Goal: Task Accomplishment & Management: Manage account settings

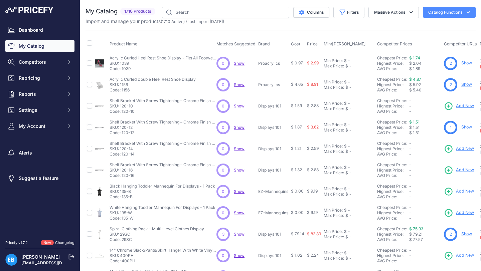
click at [470, 13] on icon "button" at bounding box center [468, 12] width 7 height 7
click at [467, 13] on icon "button" at bounding box center [468, 12] width 7 height 7
click at [34, 258] on link "[PERSON_NAME]" at bounding box center [40, 257] width 38 height 6
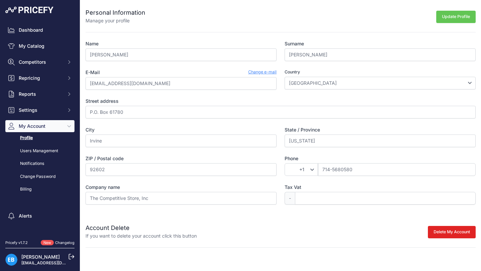
click at [459, 17] on button "Update Profile" at bounding box center [455, 17] width 39 height 12
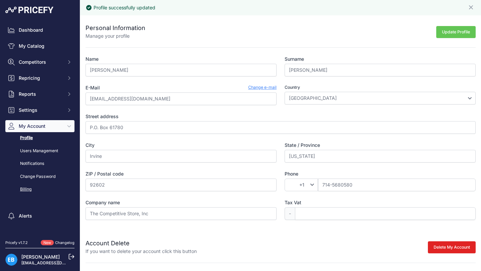
click at [22, 188] on link "Billing" at bounding box center [39, 190] width 69 height 12
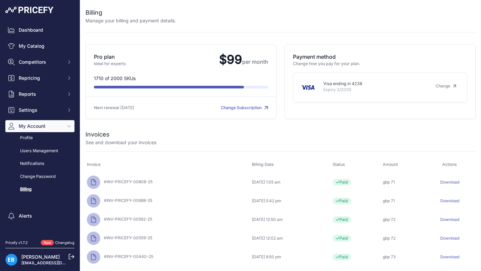
click at [235, 108] on link "Change Subscription" at bounding box center [244, 107] width 47 height 5
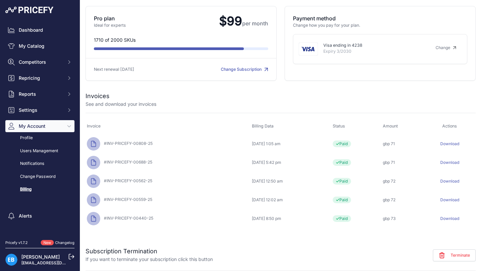
click at [456, 256] on span "Terminate" at bounding box center [460, 255] width 19 height 5
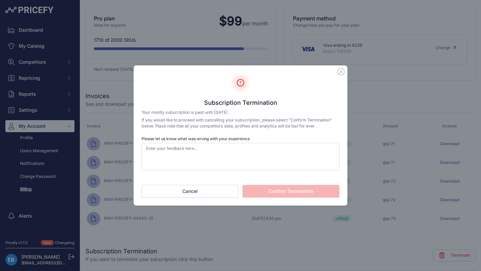
click at [339, 71] on icon at bounding box center [340, 71] width 7 height 7
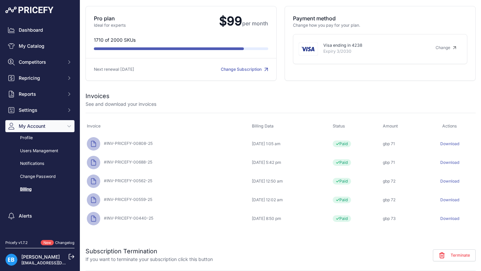
click at [236, 70] on link "Change Subscription" at bounding box center [244, 69] width 47 height 5
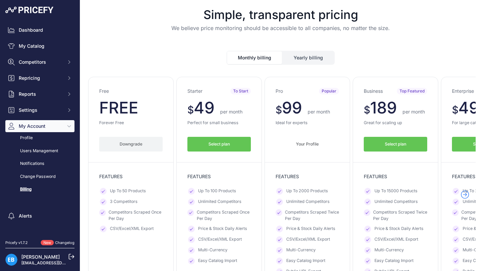
click at [116, 147] on button "Downgrade" at bounding box center [130, 144] width 63 height 15
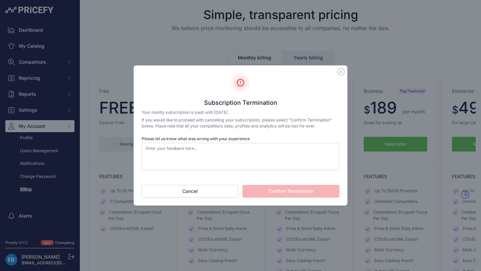
click at [341, 73] on icon at bounding box center [341, 71] width 7 height 7
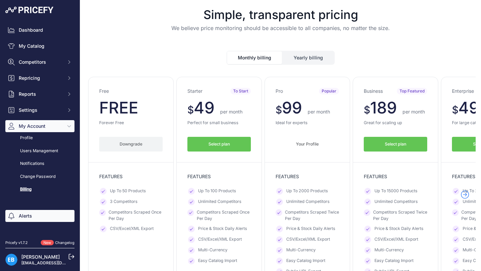
scroll to position [0, 0]
click at [34, 139] on link "Profile" at bounding box center [39, 138] width 69 height 12
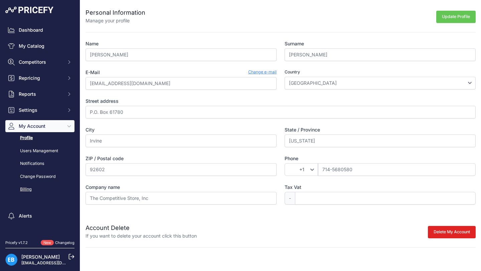
click at [22, 189] on link "Billing" at bounding box center [39, 190] width 69 height 12
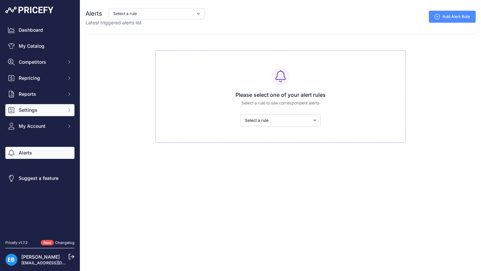
click at [44, 111] on span "Settings" at bounding box center [41, 110] width 44 height 7
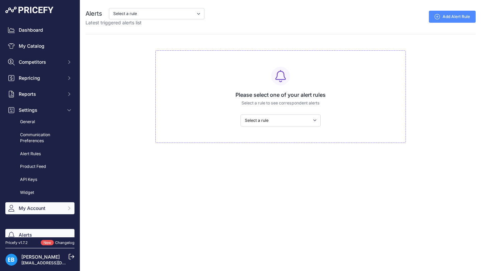
click at [29, 210] on span "My Account" at bounding box center [41, 208] width 44 height 7
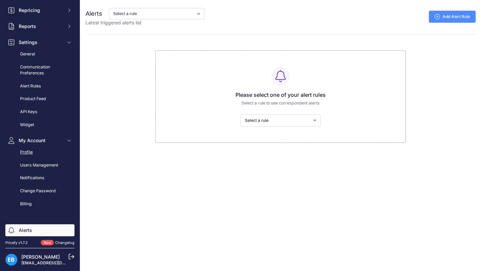
scroll to position [81, 0]
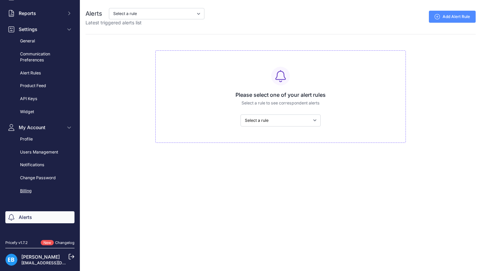
click at [29, 192] on link "Billing" at bounding box center [39, 191] width 69 height 12
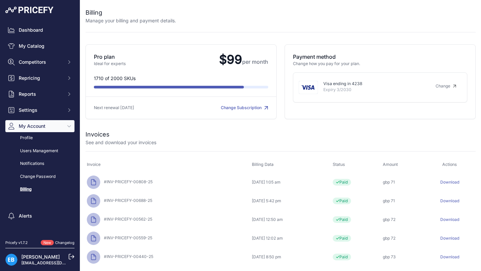
click at [246, 109] on link "Change Subscription" at bounding box center [244, 107] width 47 height 5
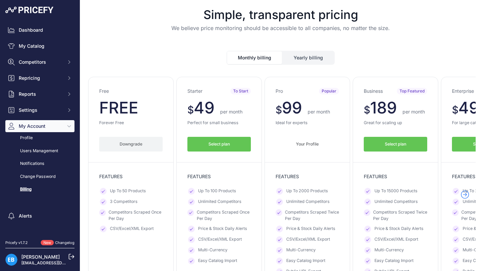
click at [126, 144] on button "Downgrade" at bounding box center [130, 144] width 63 height 15
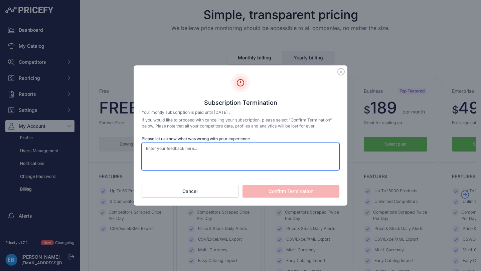
click at [249, 154] on textarea "Please let us know what was wrong with your experience" at bounding box center [241, 156] width 198 height 27
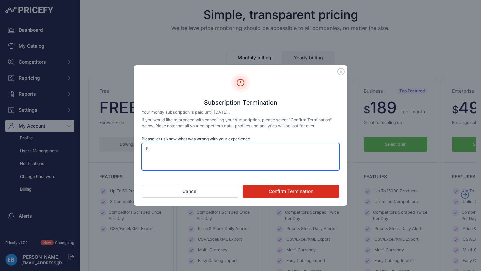
type textarea "P"
type textarea "O"
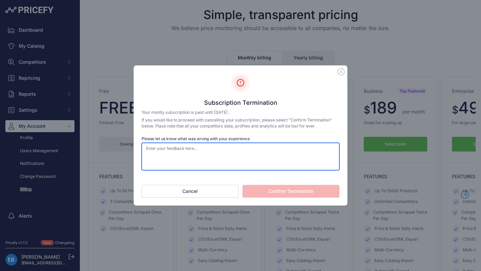
click at [245, 154] on textarea "Please let us know what was wrong with your experience" at bounding box center [241, 156] width 198 height 27
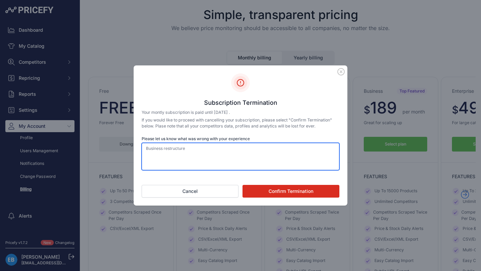
type textarea "Business restructure"
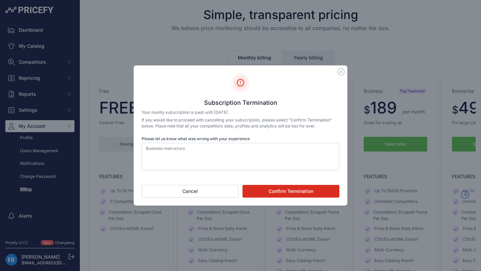
click at [281, 193] on button "Confirm Termination" at bounding box center [291, 191] width 97 height 13
